Goal: Navigation & Orientation: Find specific page/section

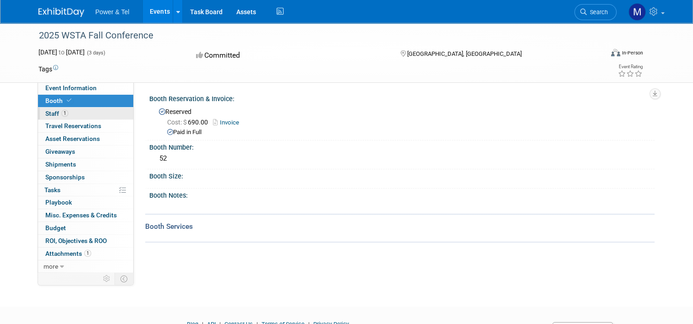
click at [48, 114] on span "Staff 1" at bounding box center [56, 113] width 23 height 7
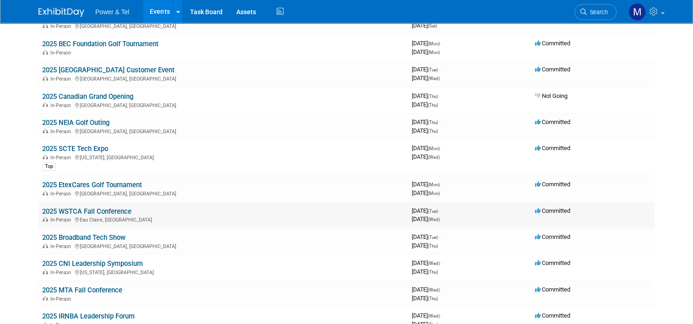
click at [116, 217] on div "In-Person Eau Claire, WI" at bounding box center [223, 219] width 362 height 7
click at [109, 208] on link "2025 WSTCA Fall Conference" at bounding box center [86, 211] width 89 height 8
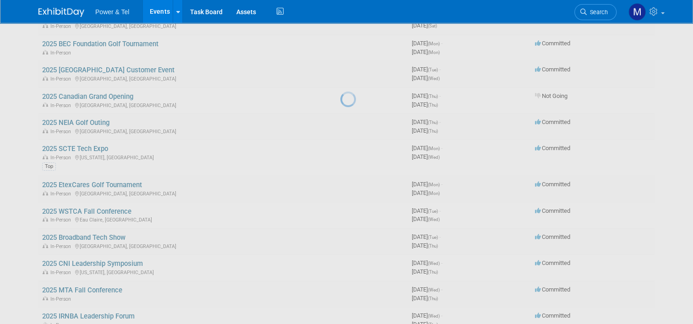
click at [340, 208] on div at bounding box center [346, 162] width 13 height 324
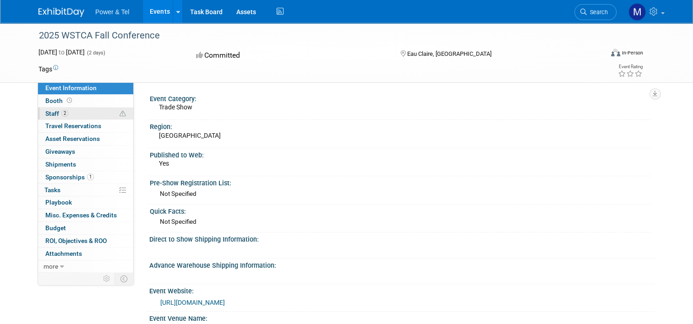
click at [49, 110] on span "Staff 2" at bounding box center [56, 113] width 23 height 7
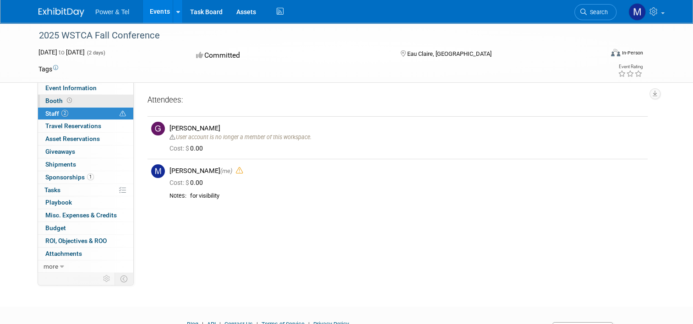
click at [48, 98] on span "Booth" at bounding box center [59, 100] width 28 height 7
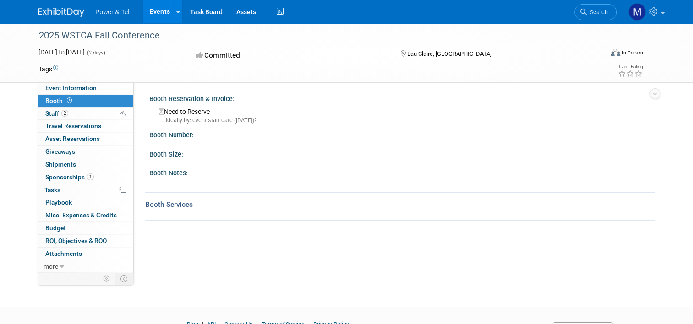
click at [71, 176] on span "Sponsorships 1" at bounding box center [69, 177] width 49 height 7
